Goal: Transaction & Acquisition: Purchase product/service

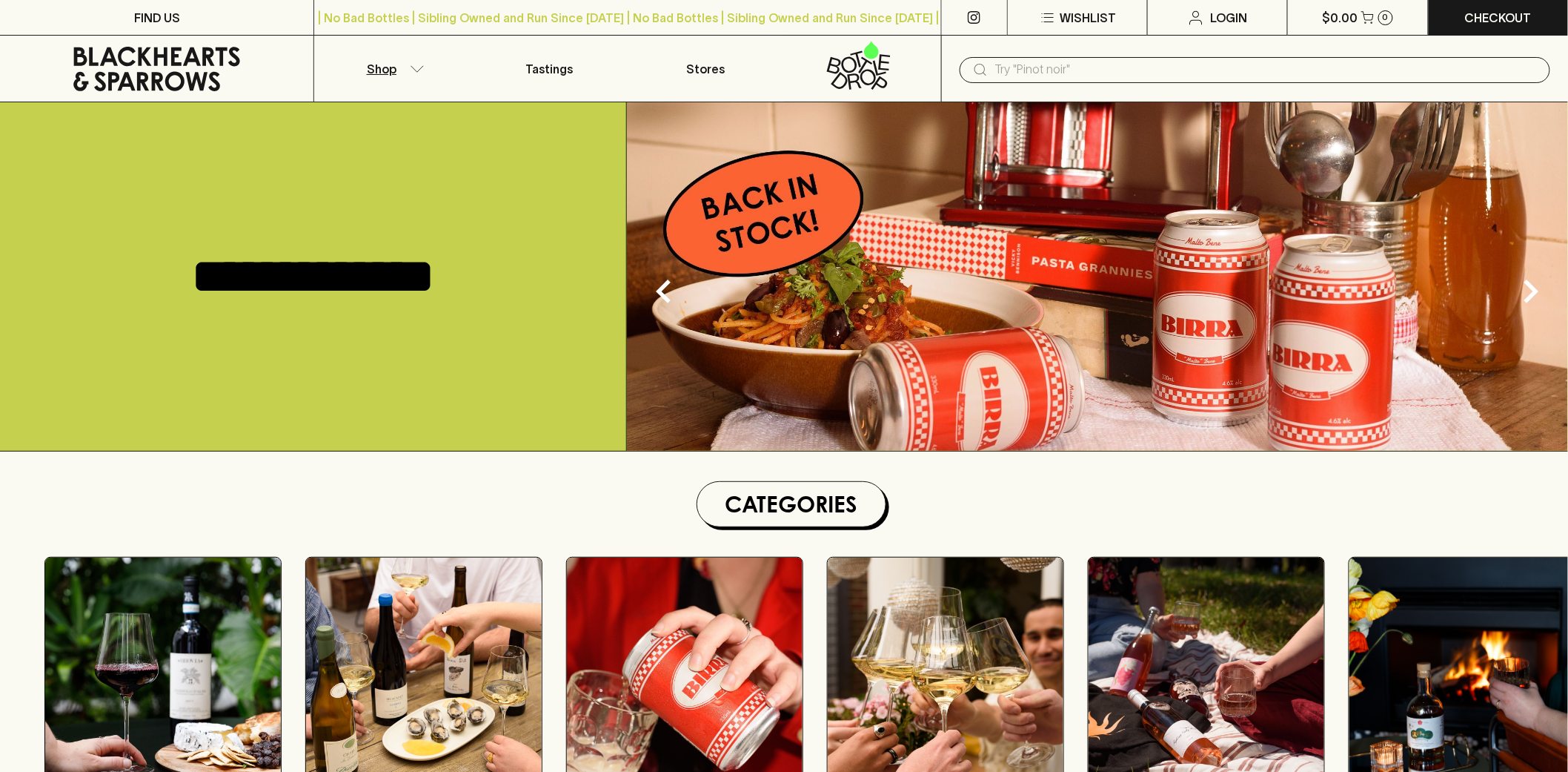
click at [422, 69] on icon "button" at bounding box center [417, 68] width 15 height 7
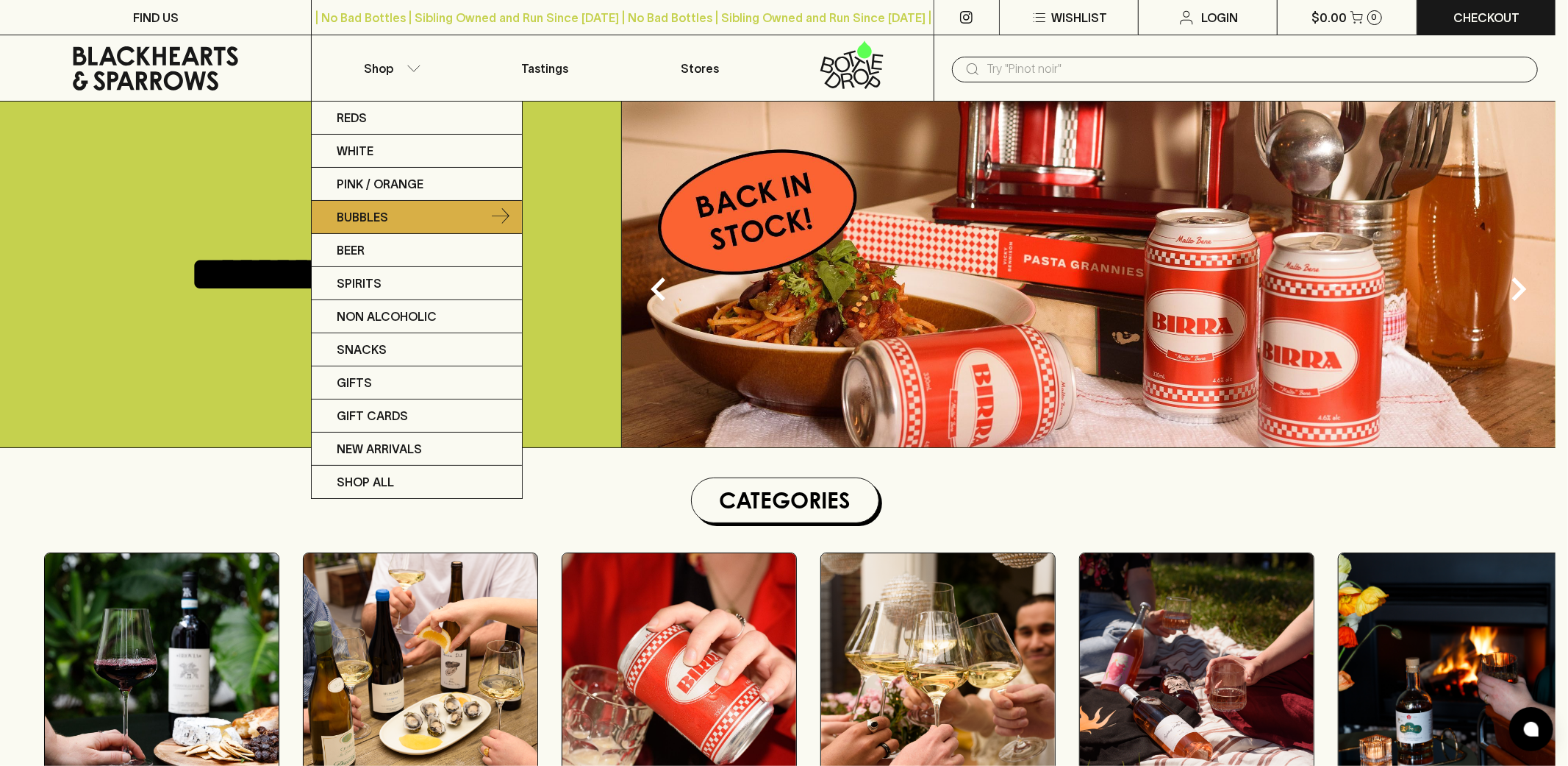
click at [371, 213] on p "Bubbles" at bounding box center [363, 217] width 51 height 17
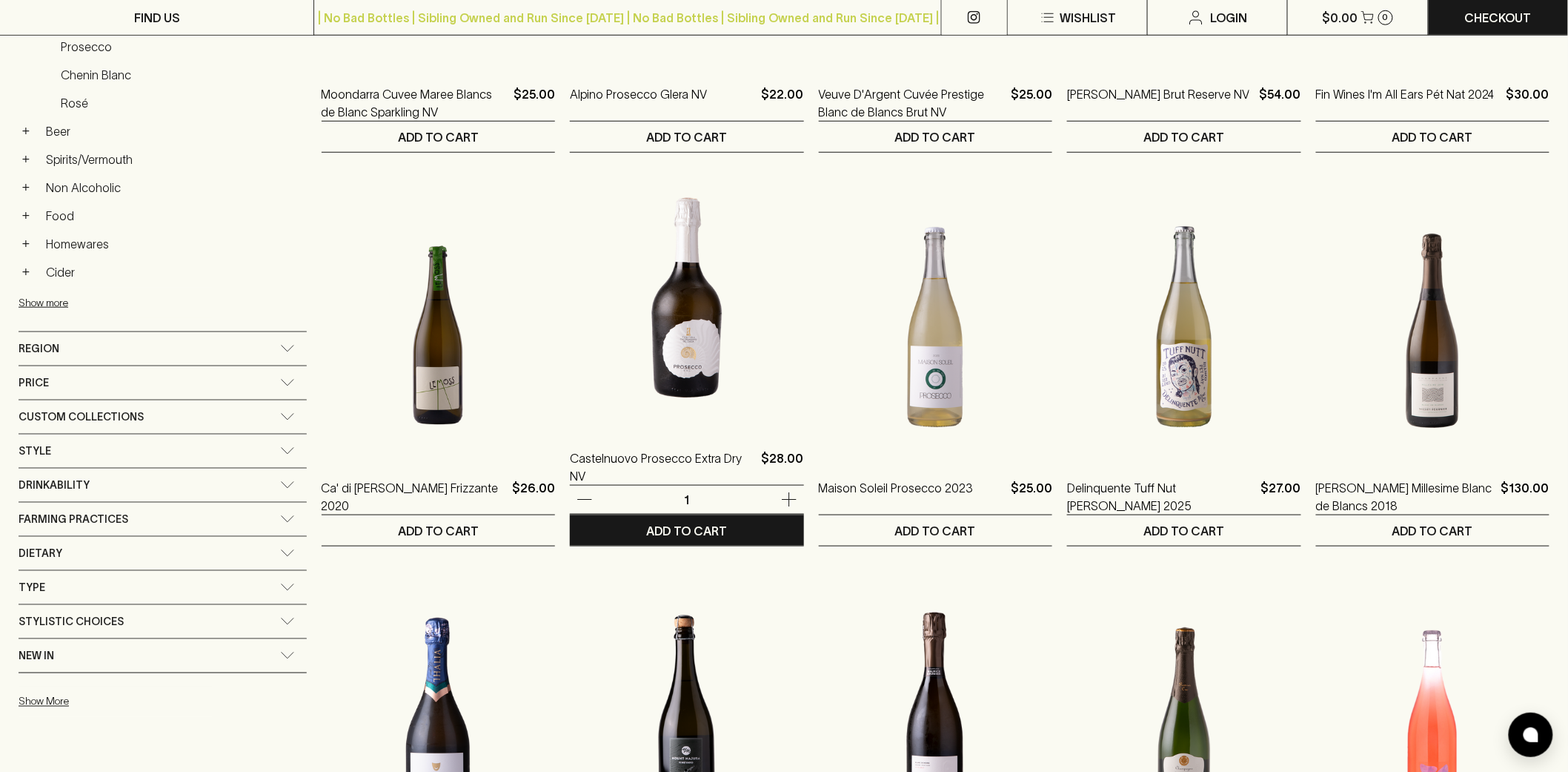
scroll to position [247, 0]
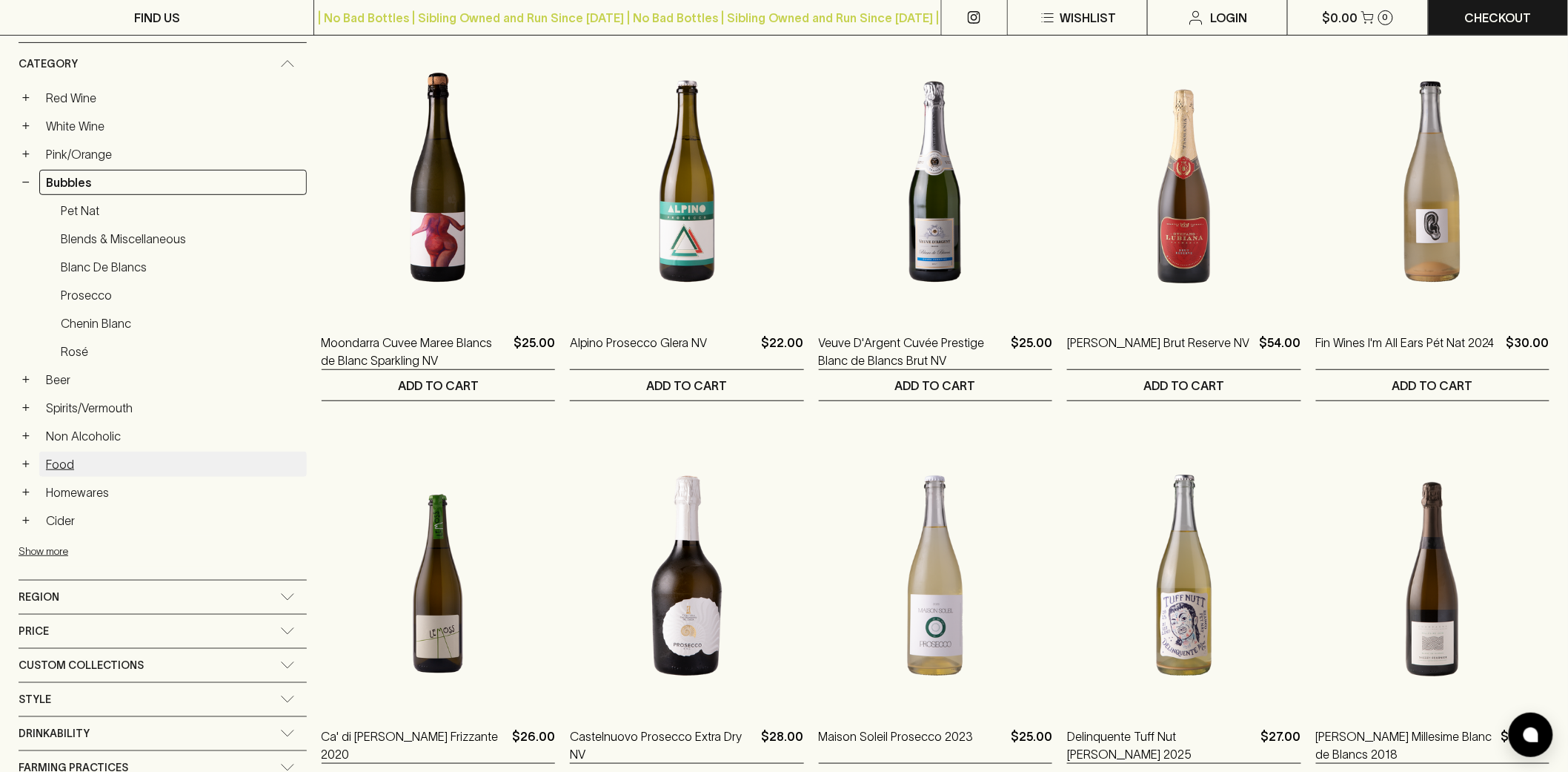
click at [57, 463] on link "Food" at bounding box center [172, 464] width 268 height 25
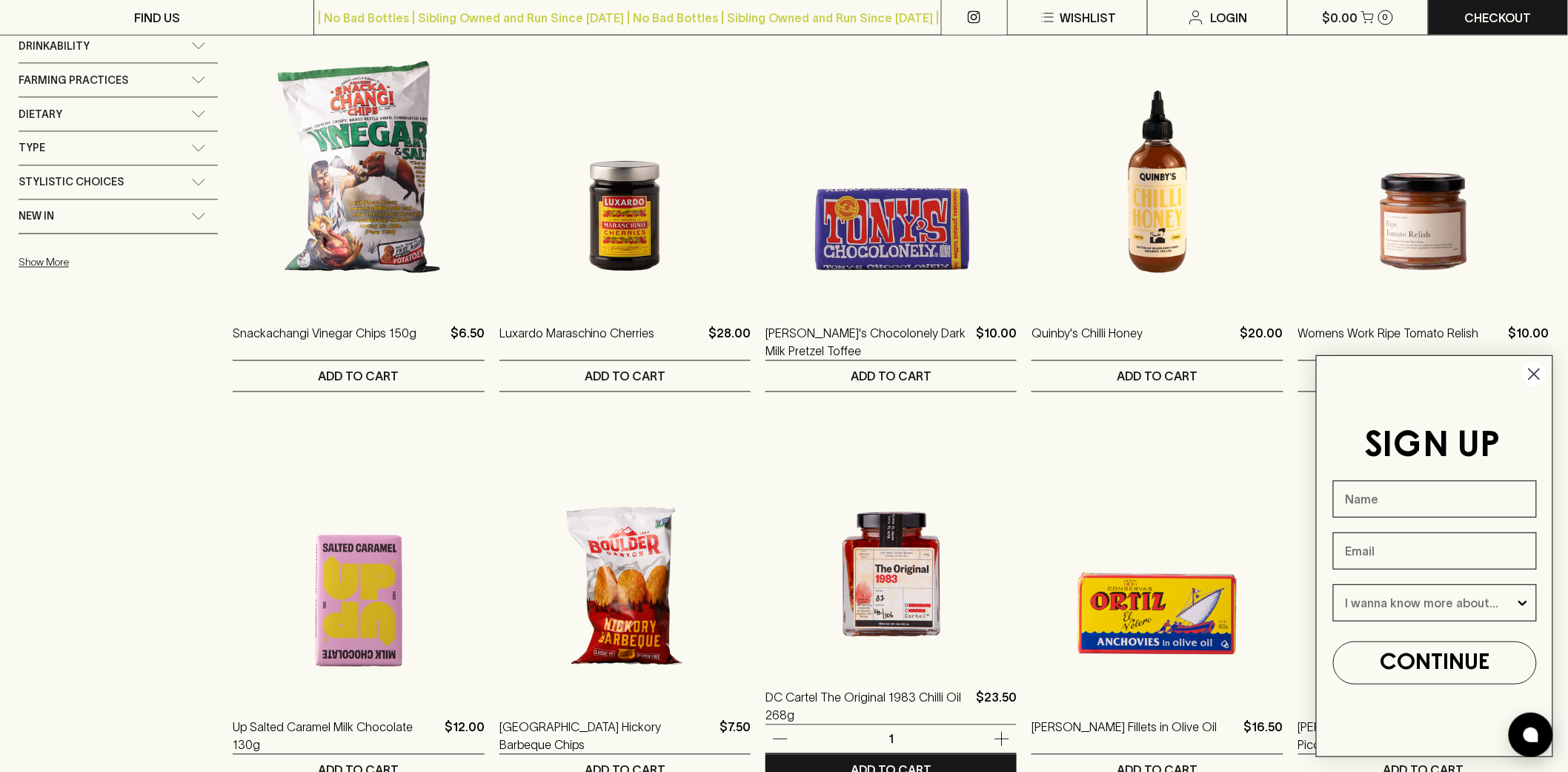
scroll to position [1317, 0]
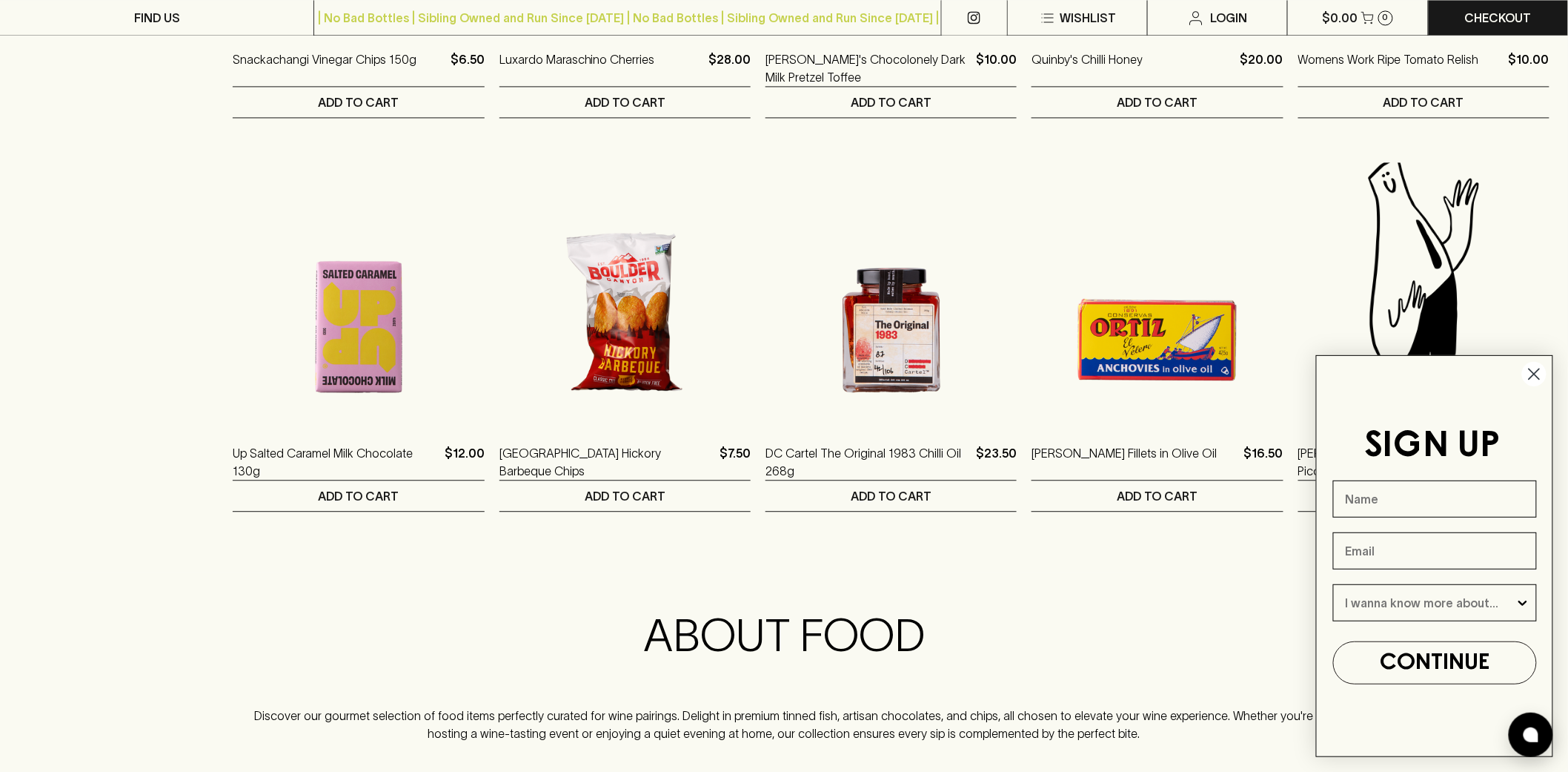
click at [1539, 376] on circle "Close dialog" at bounding box center [1535, 374] width 24 height 24
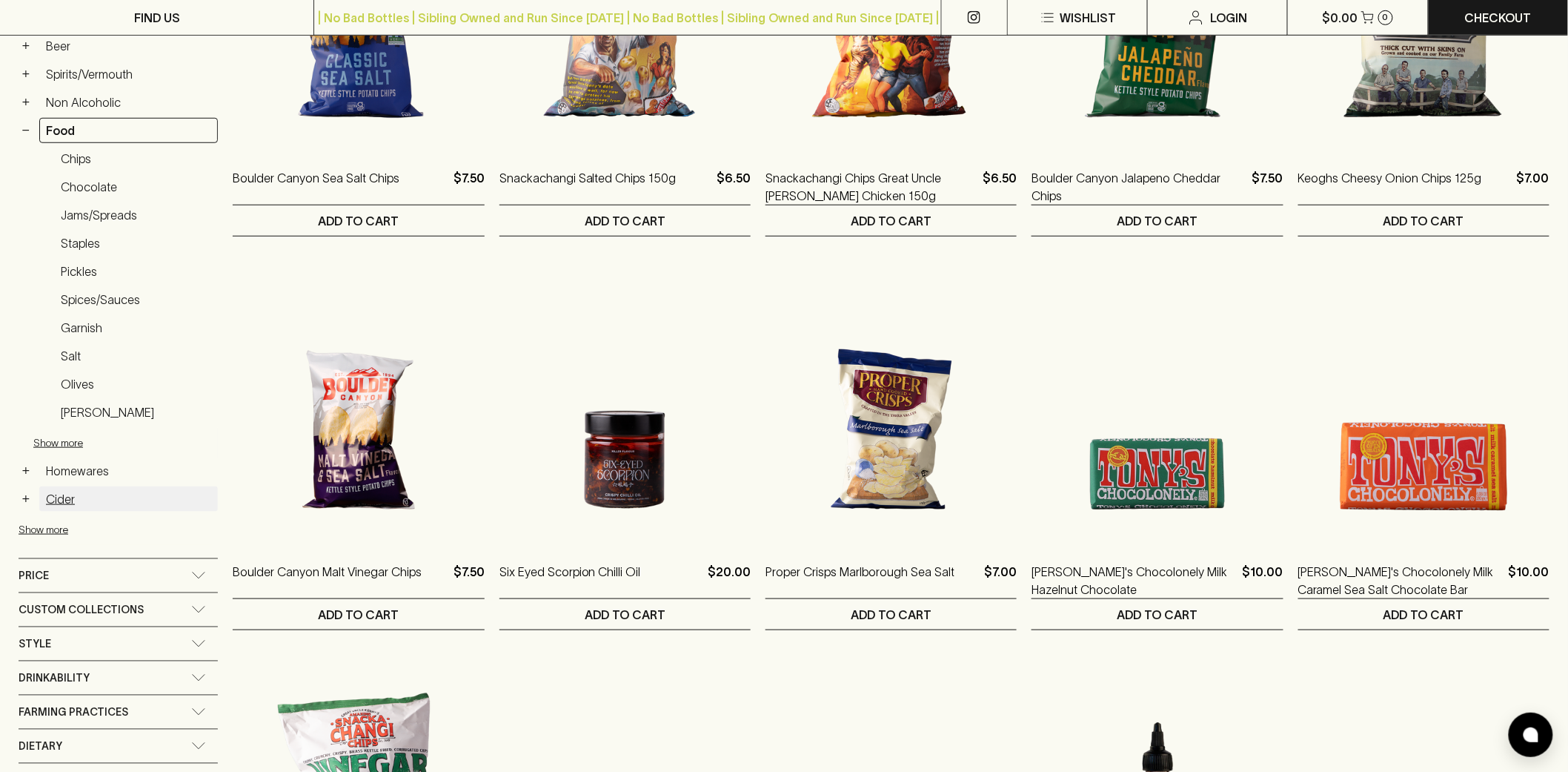
scroll to position [493, 0]
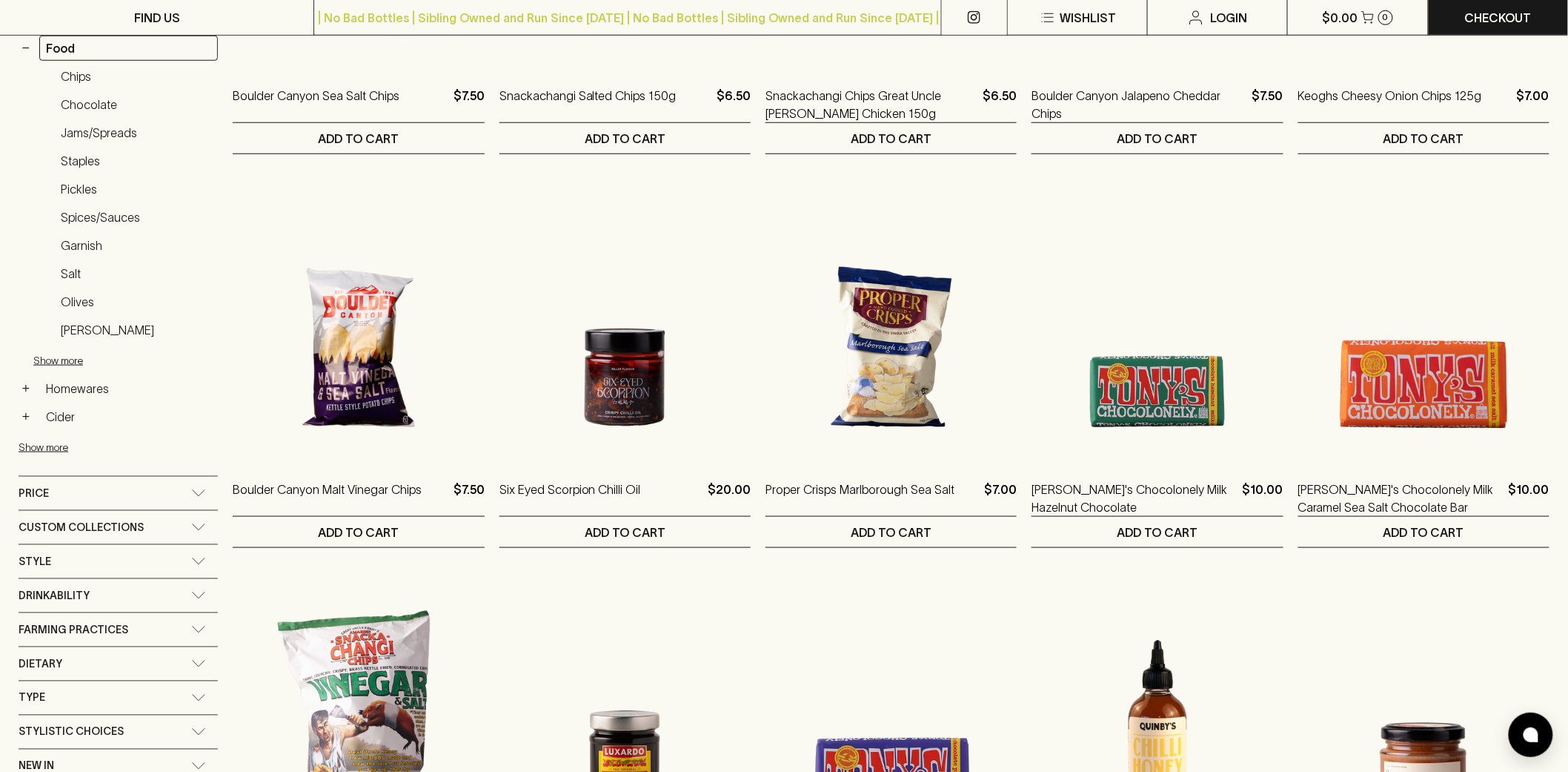
click at [157, 527] on div "Custom Collections" at bounding box center [105, 528] width 173 height 19
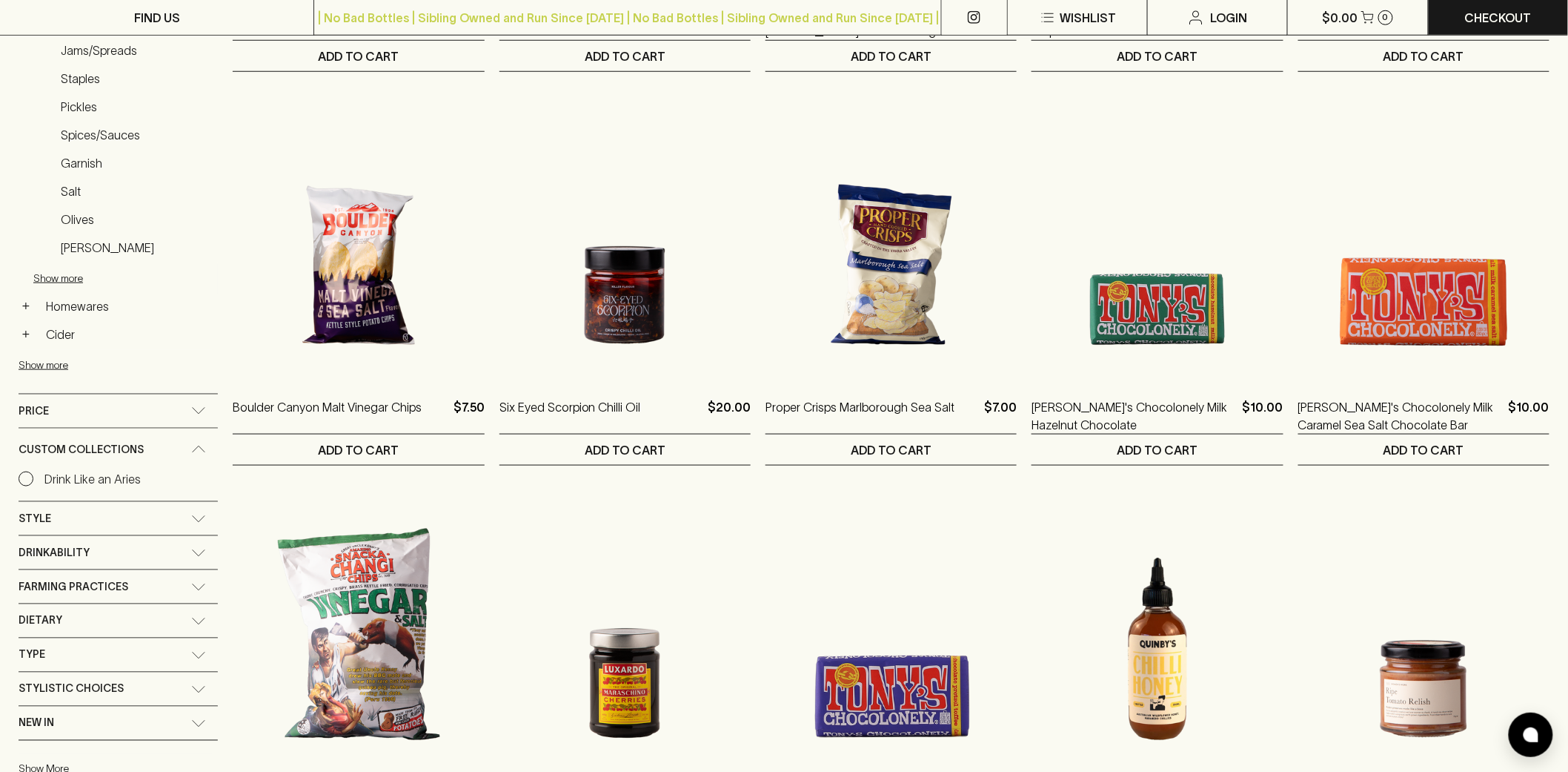
click at [25, 488] on Aries "Drink Like an Aries" at bounding box center [80, 479] width 122 height 18
click at [25, 486] on input "Drink Like an Aries" at bounding box center [26, 479] width 15 height 15
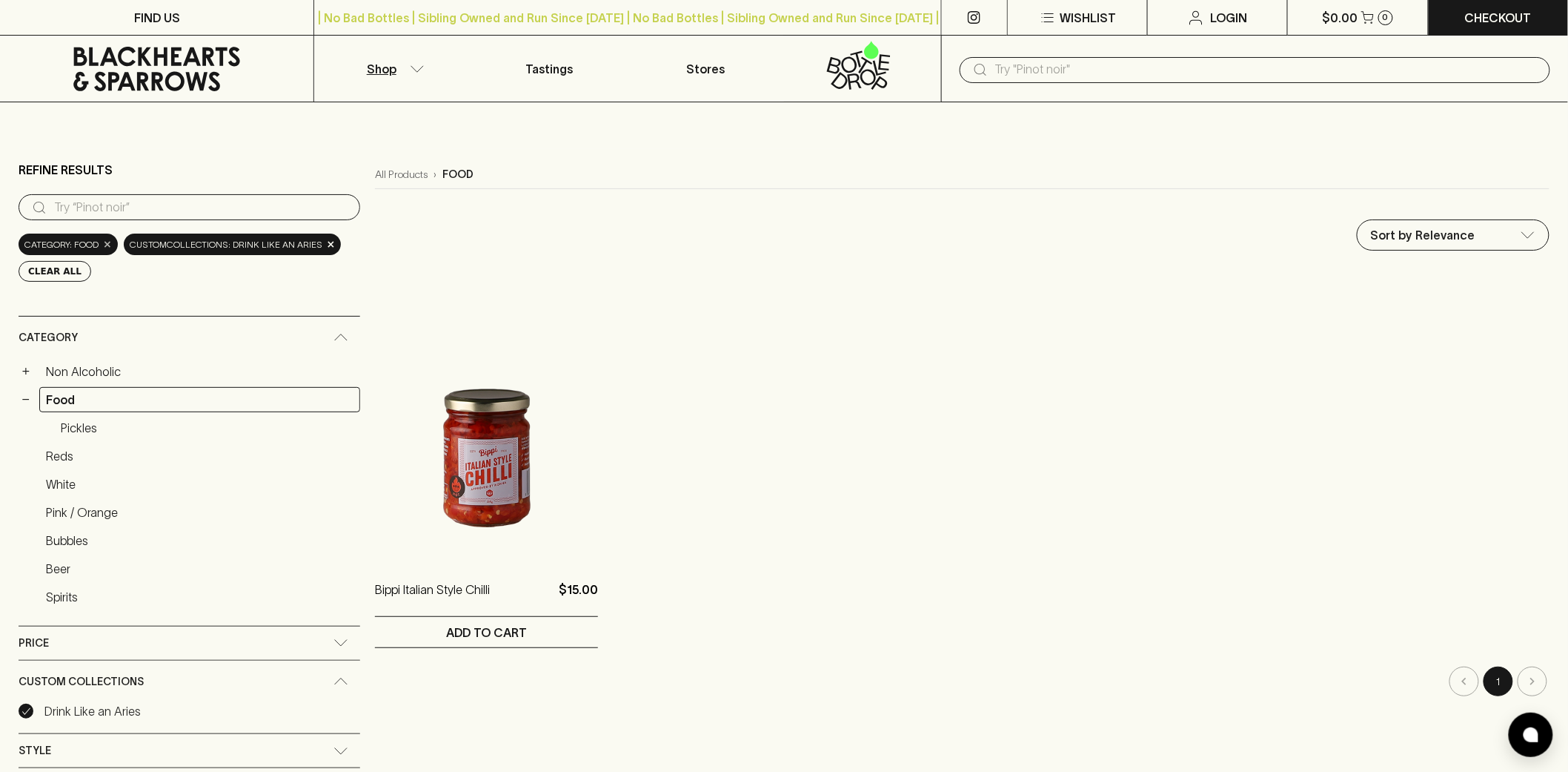
click at [106, 247] on span "×" at bounding box center [107, 243] width 9 height 16
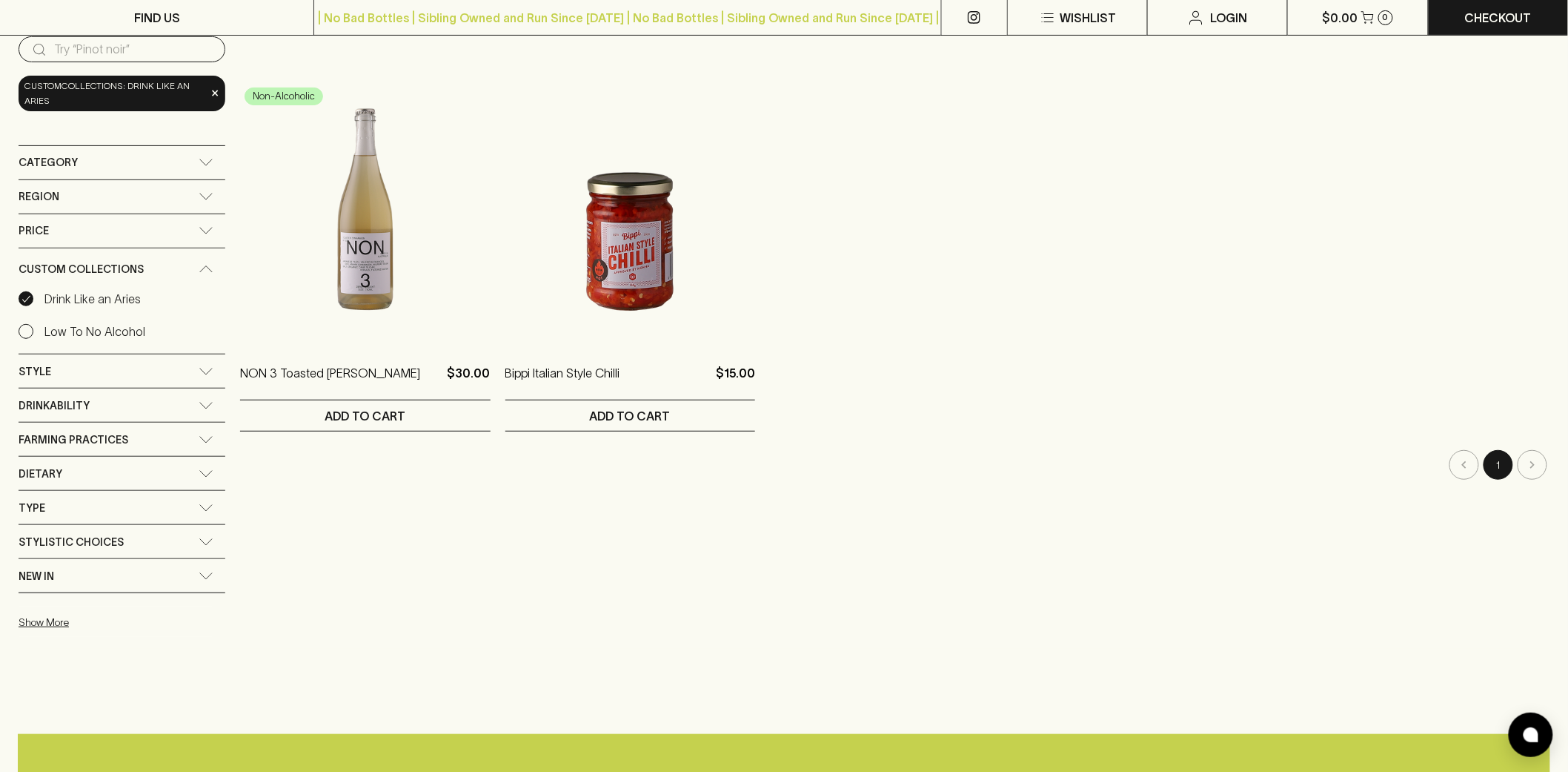
scroll to position [165, 0]
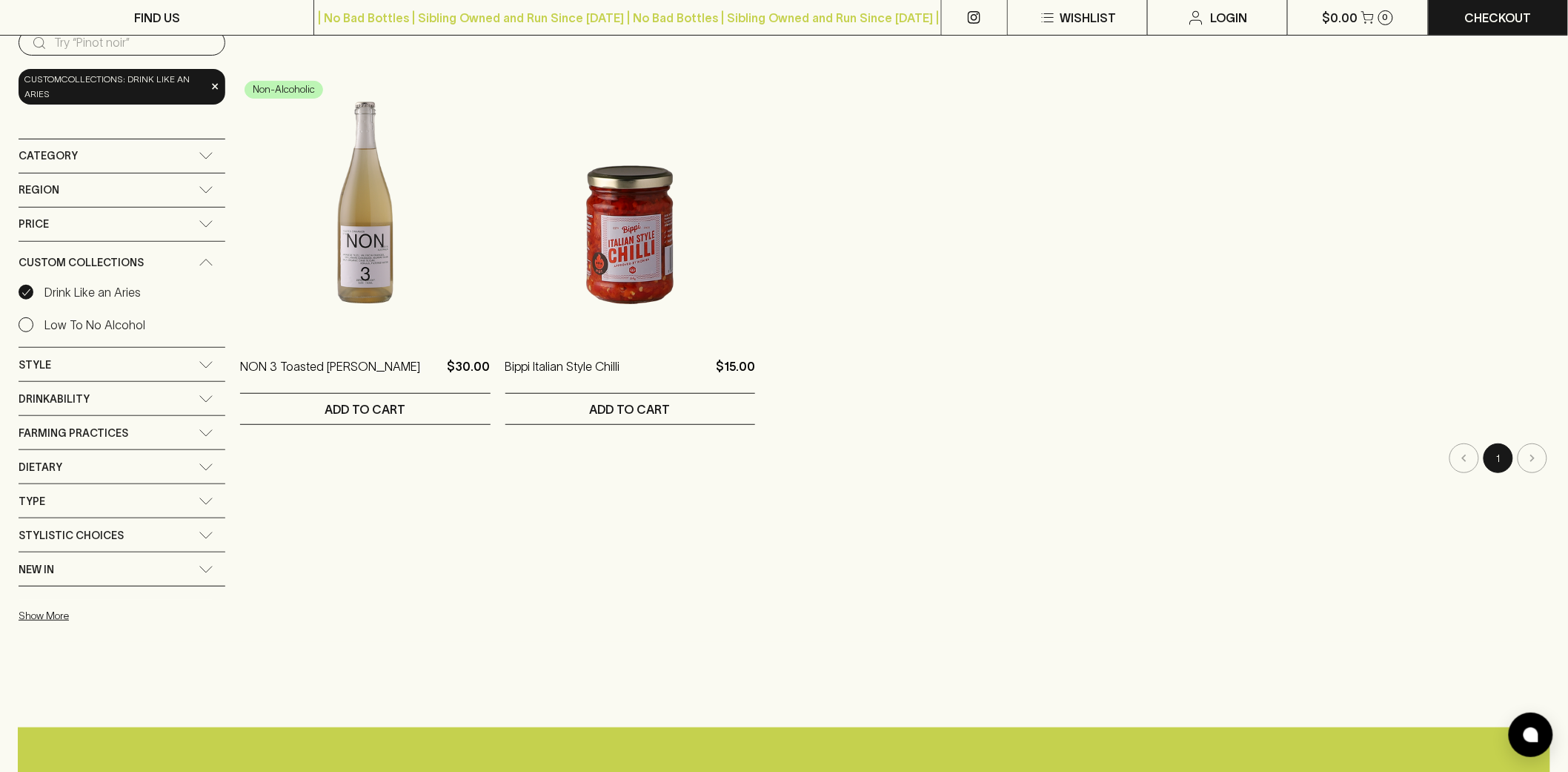
click at [31, 292] on input "Drink Like an Aries" at bounding box center [26, 292] width 15 height 15
